Goal: Information Seeking & Learning: Learn about a topic

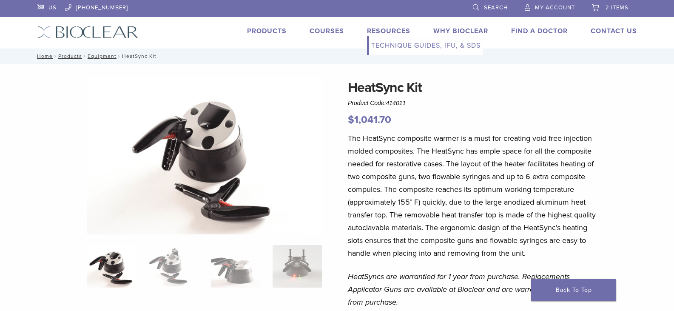
click at [379, 28] on link "Resources" at bounding box center [388, 31] width 43 height 9
click at [388, 43] on link "Technique Guides, IFU, & SDS" at bounding box center [426, 45] width 114 height 19
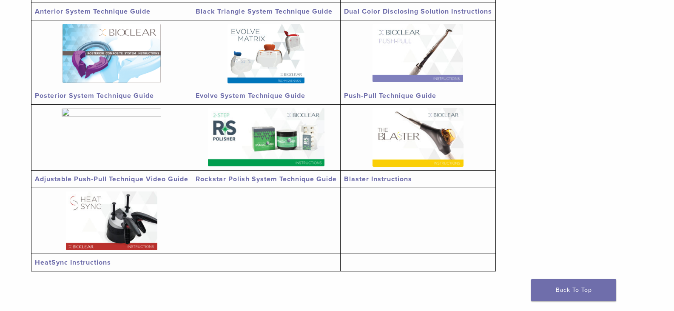
scroll to position [255, 0]
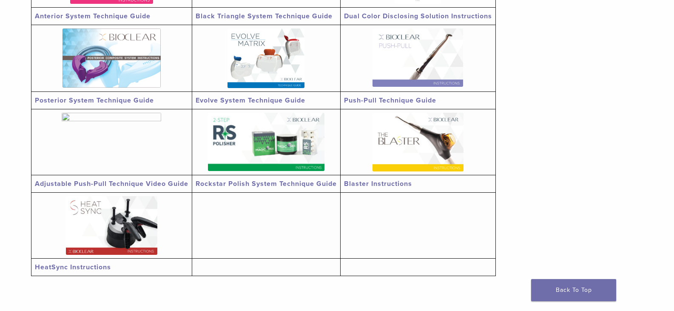
click at [292, 185] on link "Rockstar Polish System Technique Guide" at bounding box center [266, 184] width 141 height 9
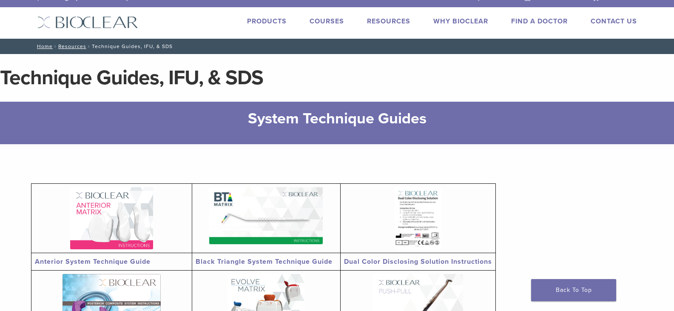
scroll to position [0, 0]
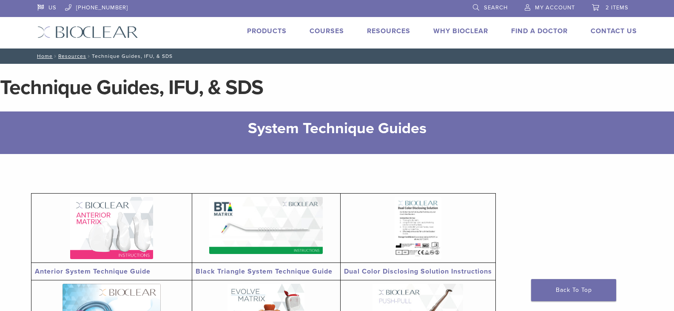
click at [326, 30] on link "Courses" at bounding box center [327, 31] width 34 height 9
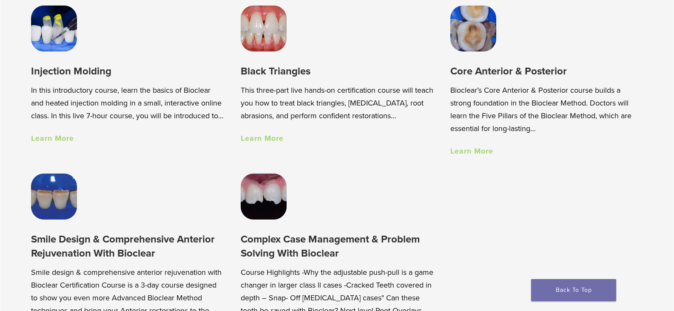
scroll to position [681, 0]
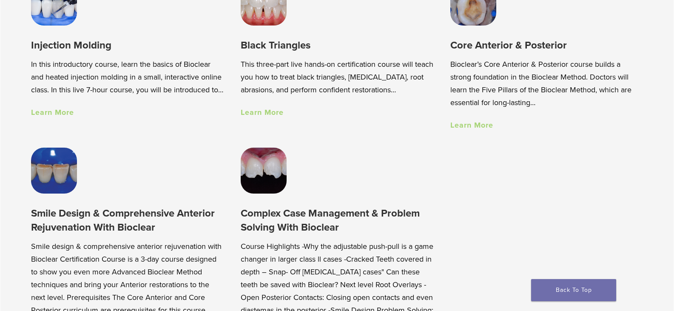
click at [65, 117] on link "Learn More" at bounding box center [52, 112] width 43 height 9
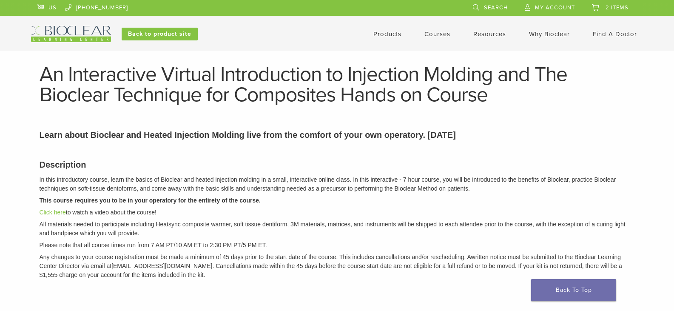
click at [77, 43] on header "US 1.855.712.5327 Search My Account 2 items Cart × Black Triangle (BT) Kit 1 × …" at bounding box center [337, 25] width 674 height 51
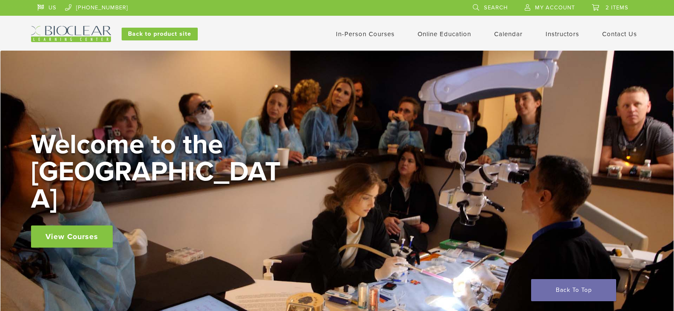
click at [552, 6] on span "My Account" at bounding box center [555, 7] width 40 height 7
